Goal: Navigation & Orientation: Find specific page/section

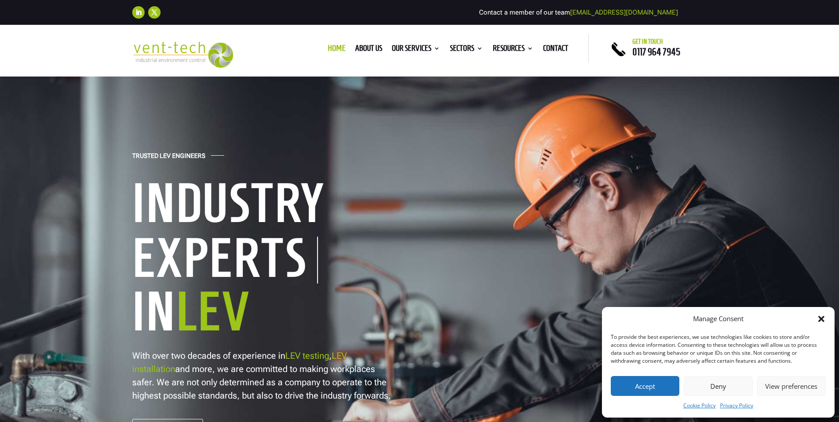
click at [822, 316] on icon "Close dialog" at bounding box center [821, 318] width 9 height 9
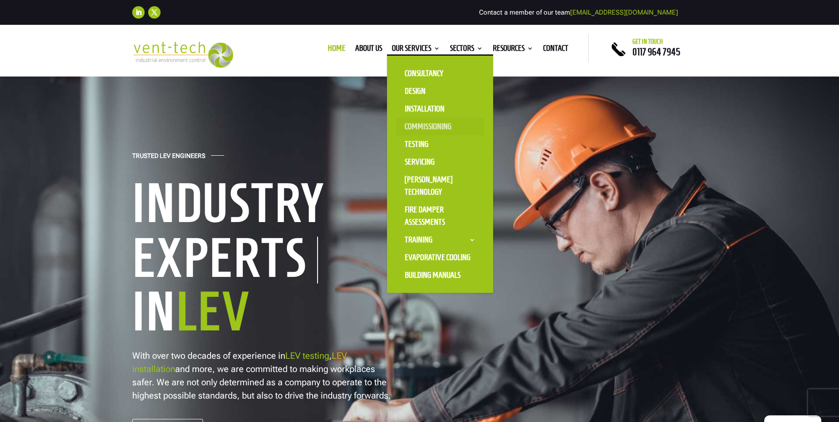
click at [419, 126] on link "Commissioning" at bounding box center [440, 127] width 88 height 18
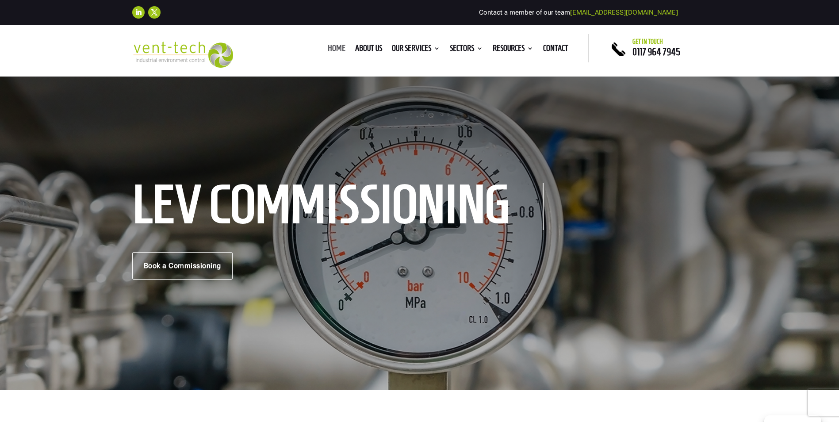
click at [332, 48] on link "Home" at bounding box center [337, 50] width 18 height 10
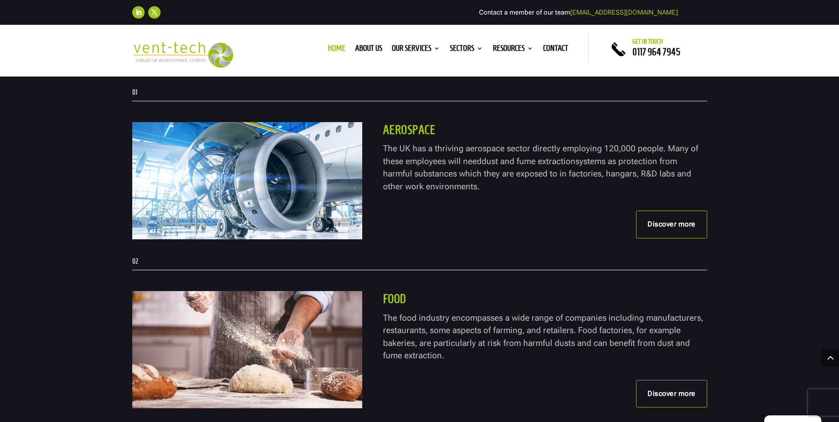
scroll to position [1858, 0]
